Goal: Transaction & Acquisition: Purchase product/service

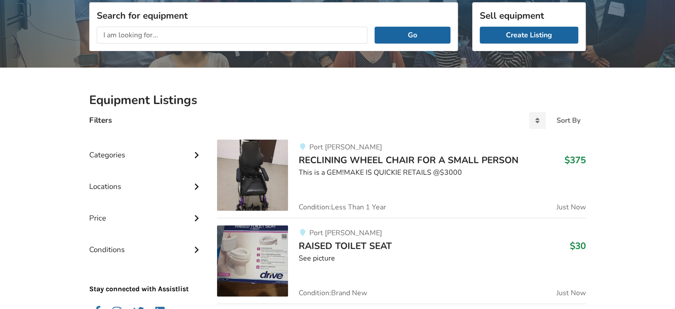
scroll to position [133, 0]
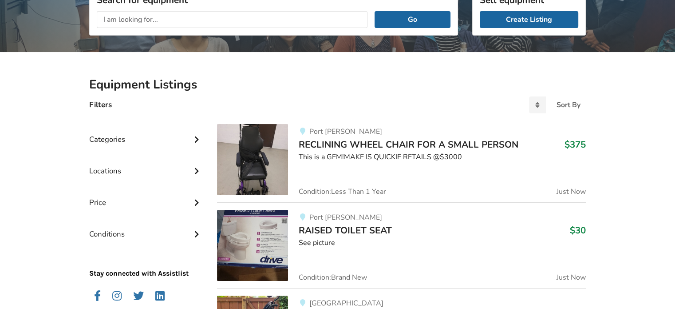
click at [194, 135] on icon at bounding box center [196, 139] width 9 height 8
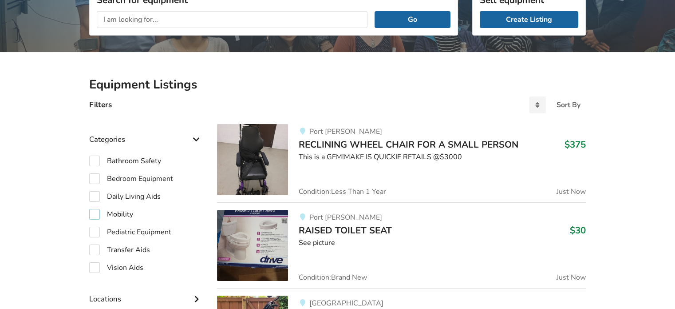
click at [93, 214] on label "Mobility" at bounding box center [111, 214] width 44 height 11
checkbox input "true"
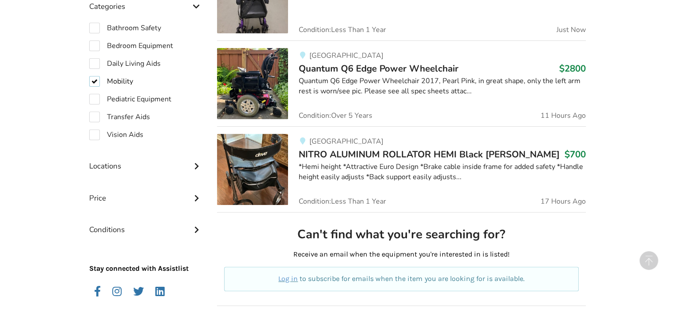
scroll to position [311, 0]
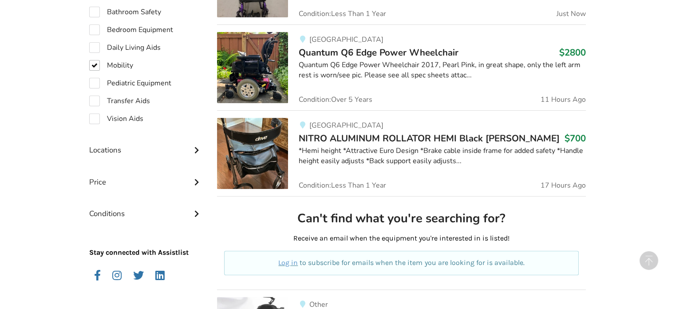
click at [195, 146] on icon at bounding box center [196, 149] width 9 height 8
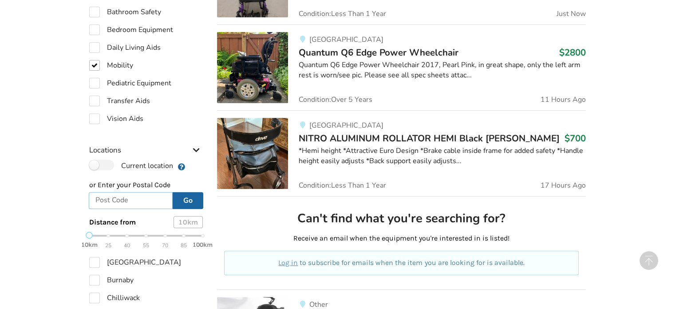
click at [146, 199] on input "text" at bounding box center [131, 200] width 84 height 17
type input "V5K 2L3"
click at [184, 196] on button "Go" at bounding box center [188, 200] width 31 height 17
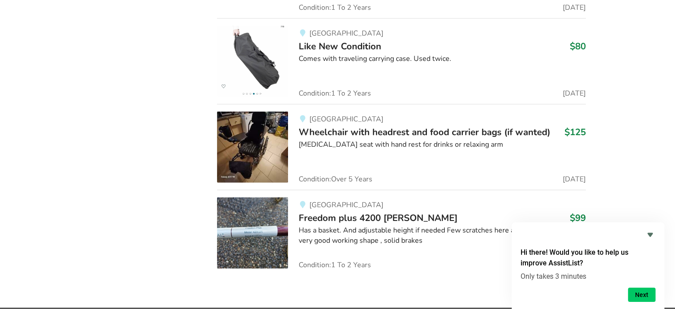
scroll to position [9483, 0]
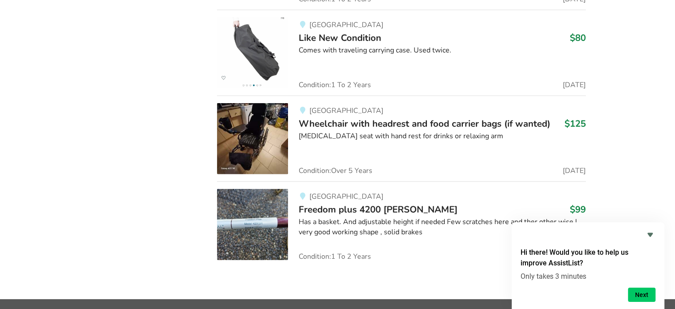
click at [403, 203] on span "Freedom plus 4200 [PERSON_NAME]" at bounding box center [378, 209] width 159 height 12
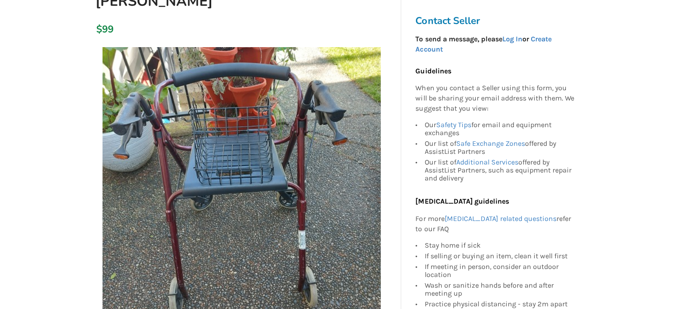
scroll to position [178, 0]
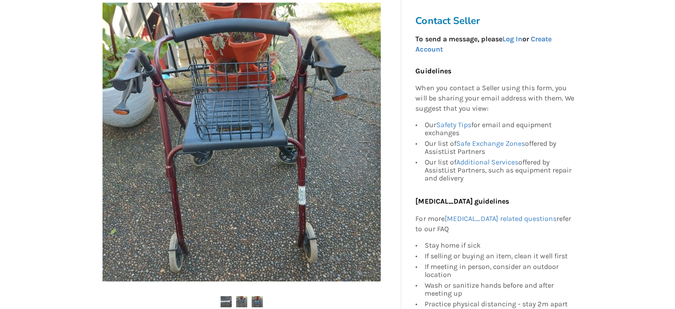
click at [239, 296] on img at bounding box center [241, 301] width 11 height 11
click at [254, 296] on img at bounding box center [257, 301] width 11 height 11
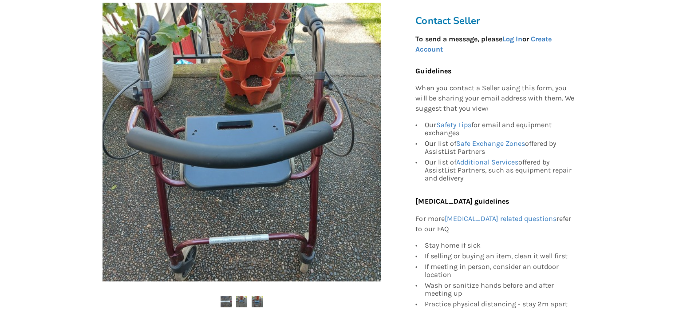
click at [224, 296] on img at bounding box center [226, 301] width 11 height 11
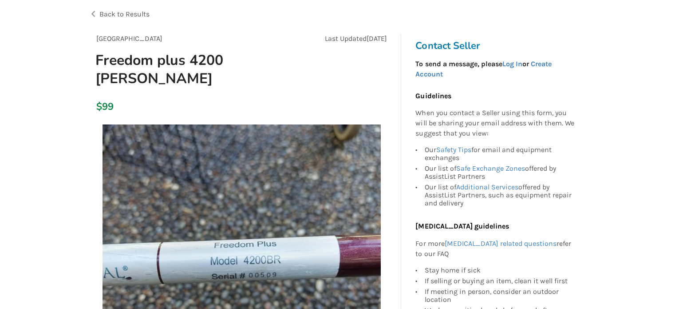
scroll to position [0, 0]
